Goal: Find specific page/section: Find specific page/section

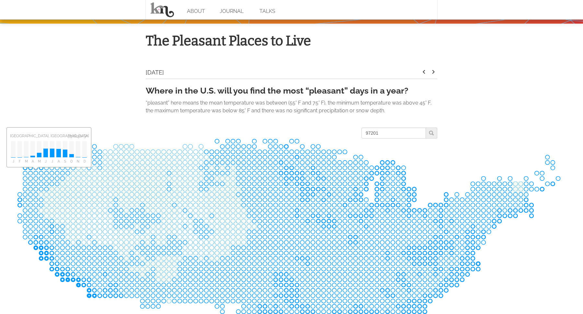
scroll to position [181, 0]
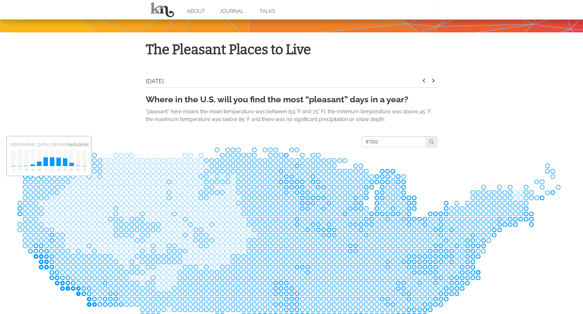
click at [73, 118] on body "ABOUT JOURNAL TALKS The Pleasant Places to Live [DATE] keyboard_arrow_left keyb…" at bounding box center [291, 293] width 583 height 948
drag, startPoint x: 398, startPoint y: 142, endPoint x: 369, endPoint y: 143, distance: 28.6
click at [369, 143] on input "97201" at bounding box center [394, 141] width 64 height 11
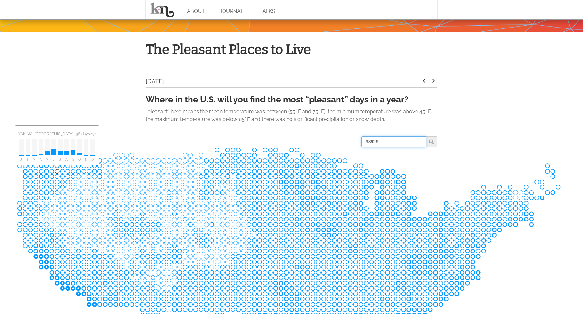
drag, startPoint x: 384, startPoint y: 141, endPoint x: 357, endPoint y: 142, distance: 26.9
click at [362, 142] on input "98926" at bounding box center [394, 141] width 64 height 11
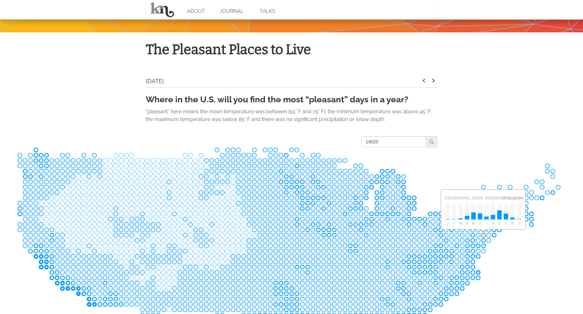
click at [478, 170] on icon at bounding box center [291, 264] width 549 height 235
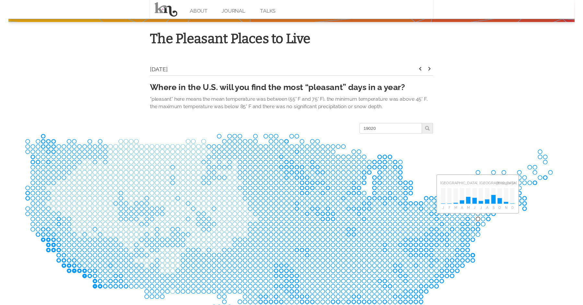
scroll to position [197, 0]
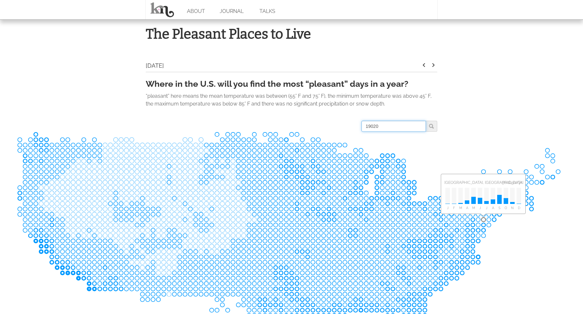
click at [396, 127] on input "19020" at bounding box center [394, 126] width 64 height 11
drag, startPoint x: 402, startPoint y: 127, endPoint x: 355, endPoint y: 127, distance: 47.0
click at [362, 127] on input "19020" at bounding box center [394, 126] width 64 height 11
paste input "59759"
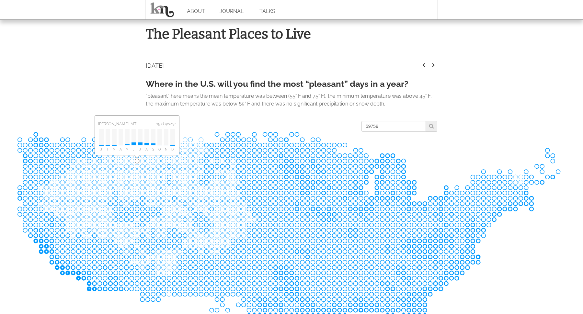
click at [169, 167] on rect at bounding box center [168, 166] width 5 height 5
drag, startPoint x: 389, startPoint y: 127, endPoint x: 357, endPoint y: 126, distance: 32.4
click at [362, 126] on input "59759" at bounding box center [394, 126] width 64 height 11
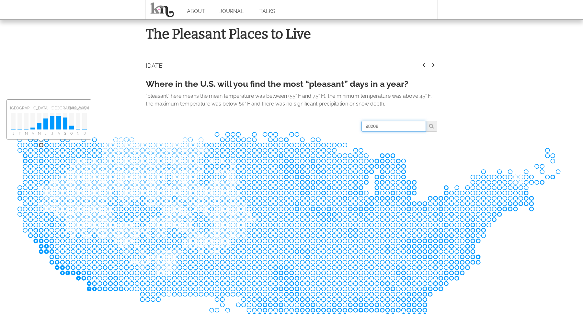
click at [395, 127] on input "98208" at bounding box center [394, 126] width 64 height 11
type input "98208"
